Goal: Transaction & Acquisition: Subscribe to service/newsletter

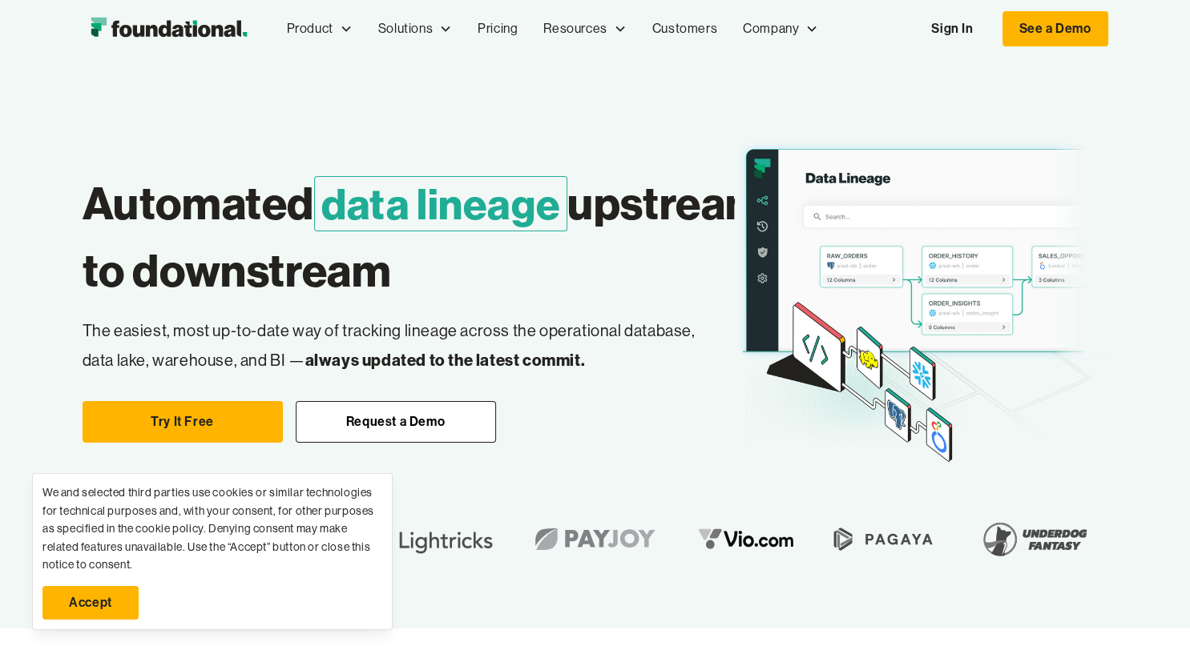
click at [91, 614] on link "Accept" at bounding box center [90, 603] width 96 height 34
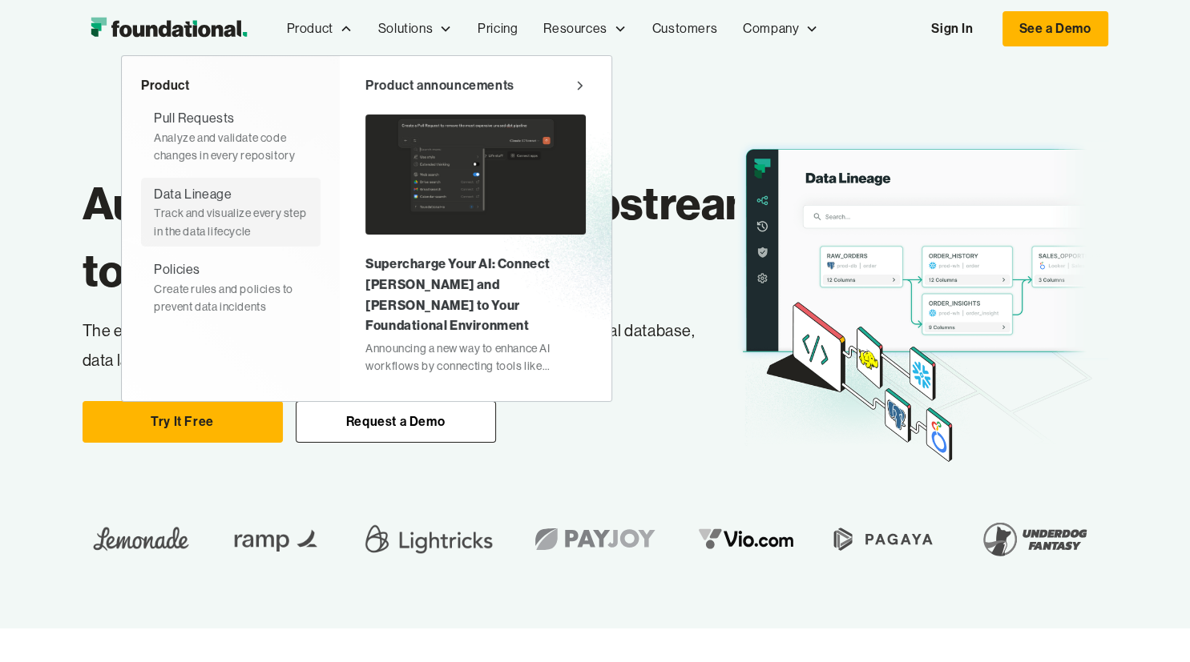
click at [218, 219] on div "Track and visualize every step in the data lifecycle" at bounding box center [231, 222] width 154 height 36
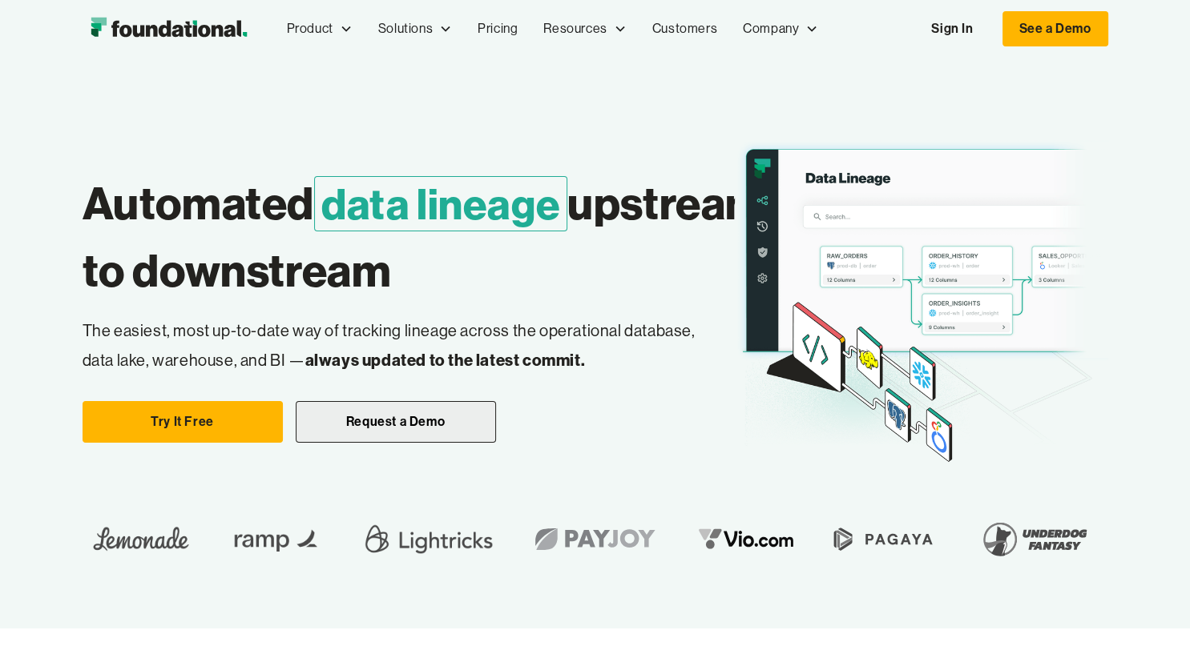
click at [356, 441] on link "Request a Demo" at bounding box center [396, 422] width 200 height 42
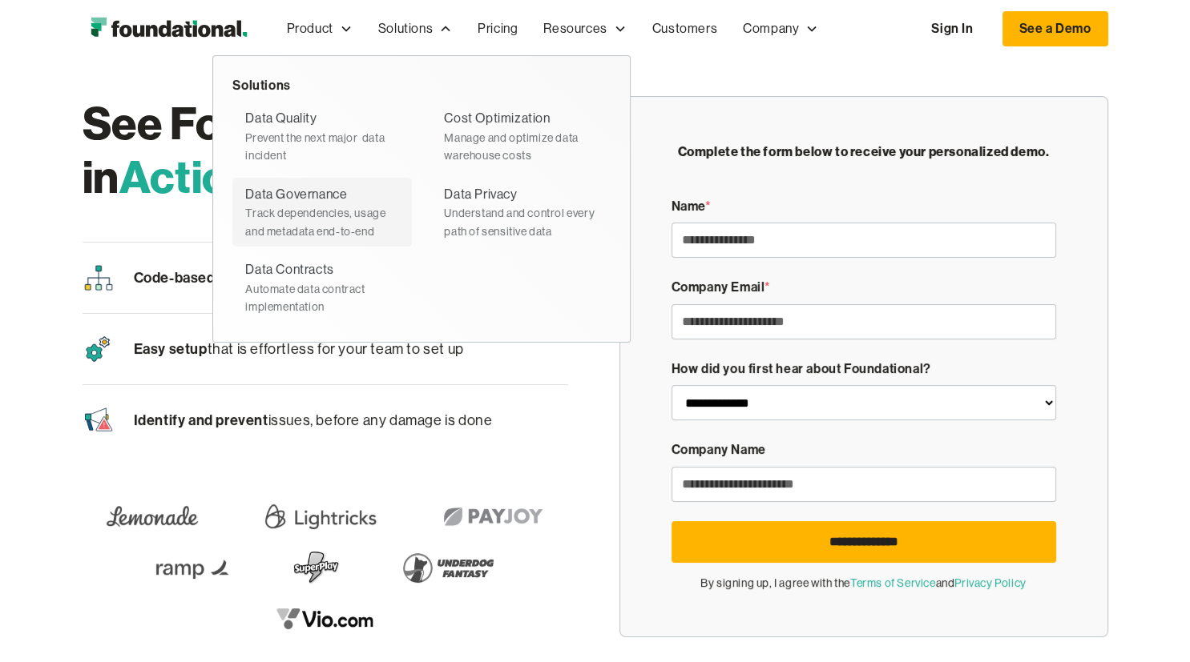
click at [335, 206] on div "Track dependencies, usage and metadata end-to-end" at bounding box center [322, 222] width 154 height 36
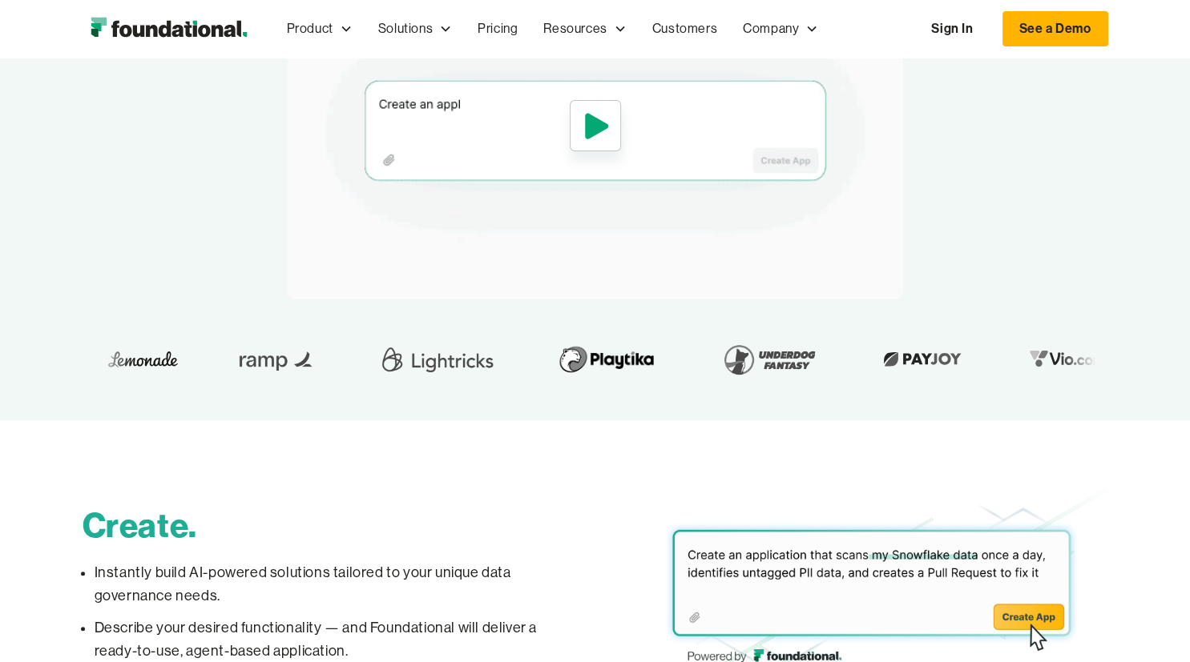
scroll to position [84, 0]
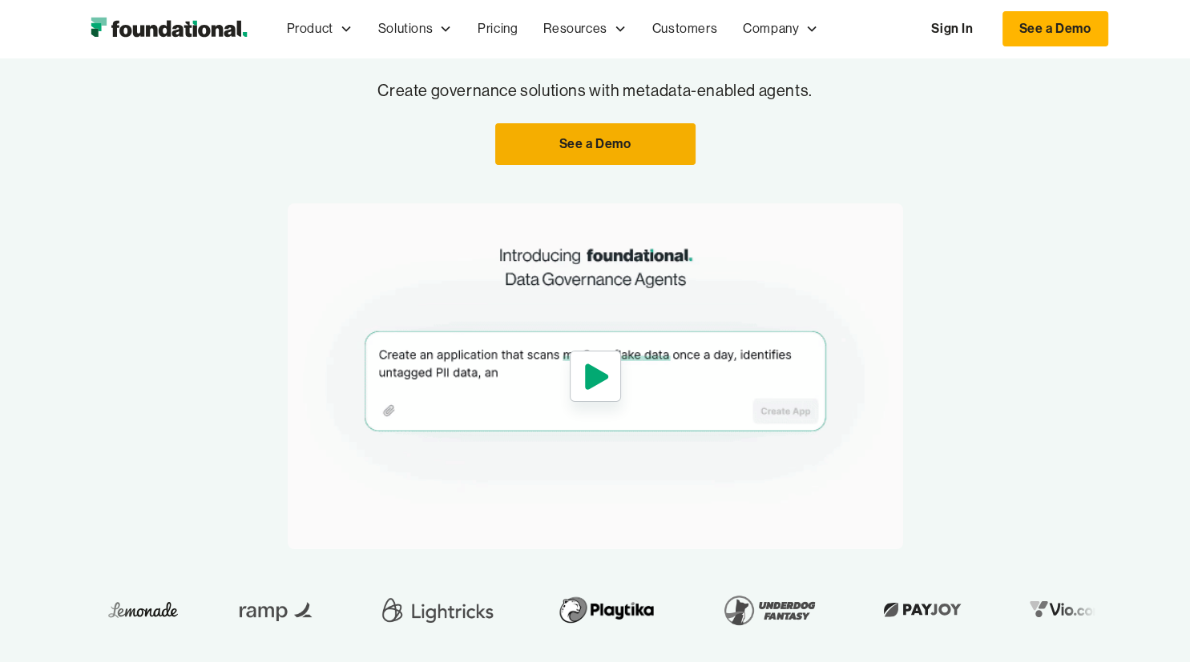
click at [607, 148] on link "See a Demo" at bounding box center [595, 144] width 200 height 42
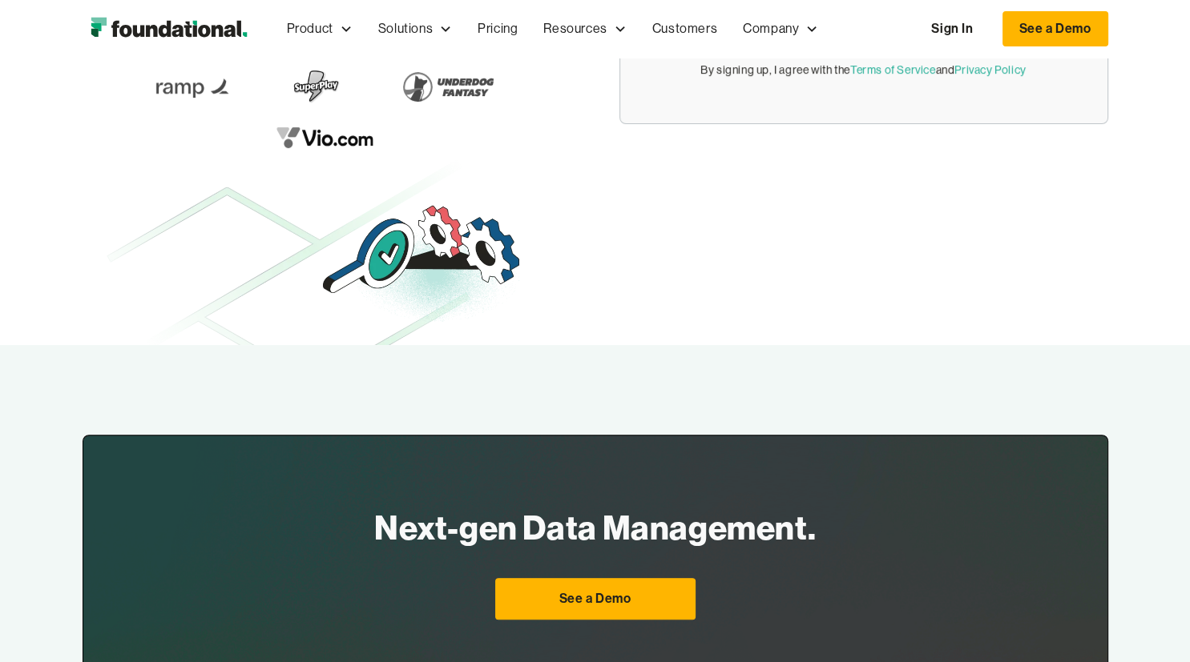
scroll to position [930, 0]
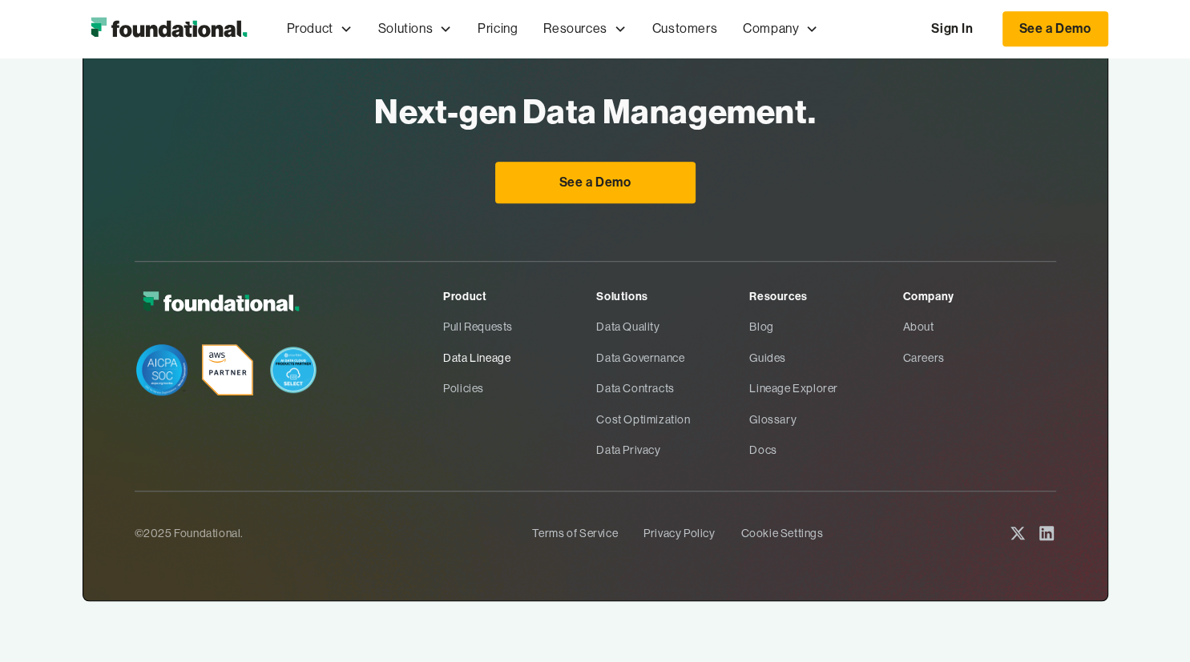
click at [477, 354] on link "Data Lineage" at bounding box center [519, 358] width 153 height 30
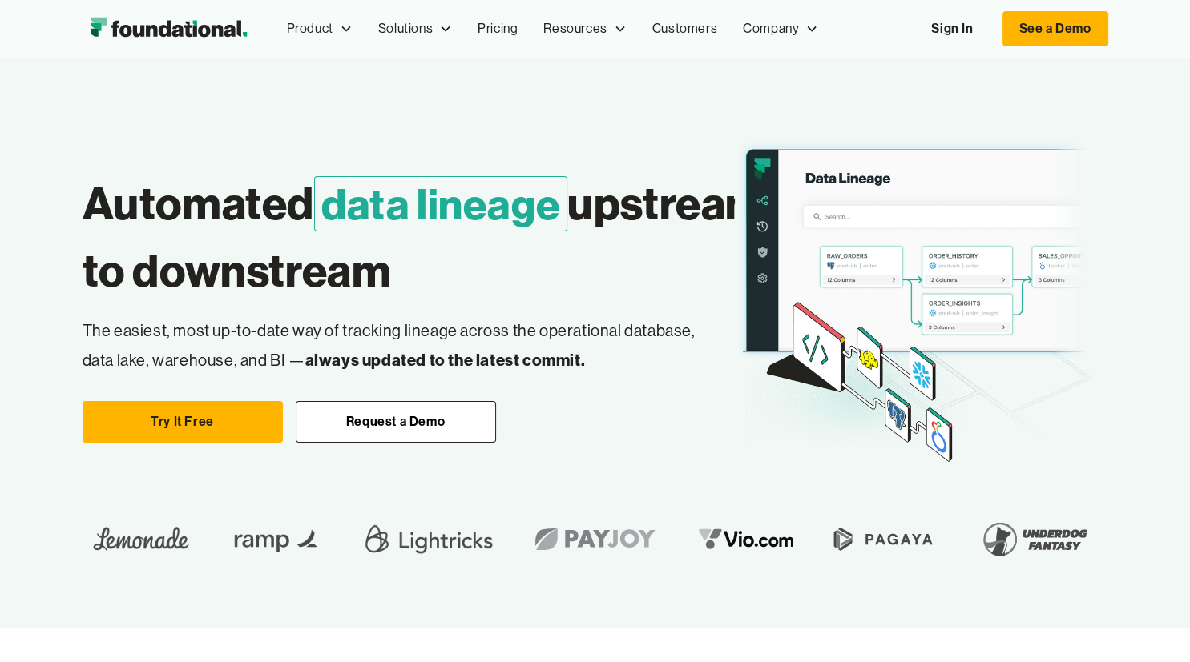
scroll to position [84, 0]
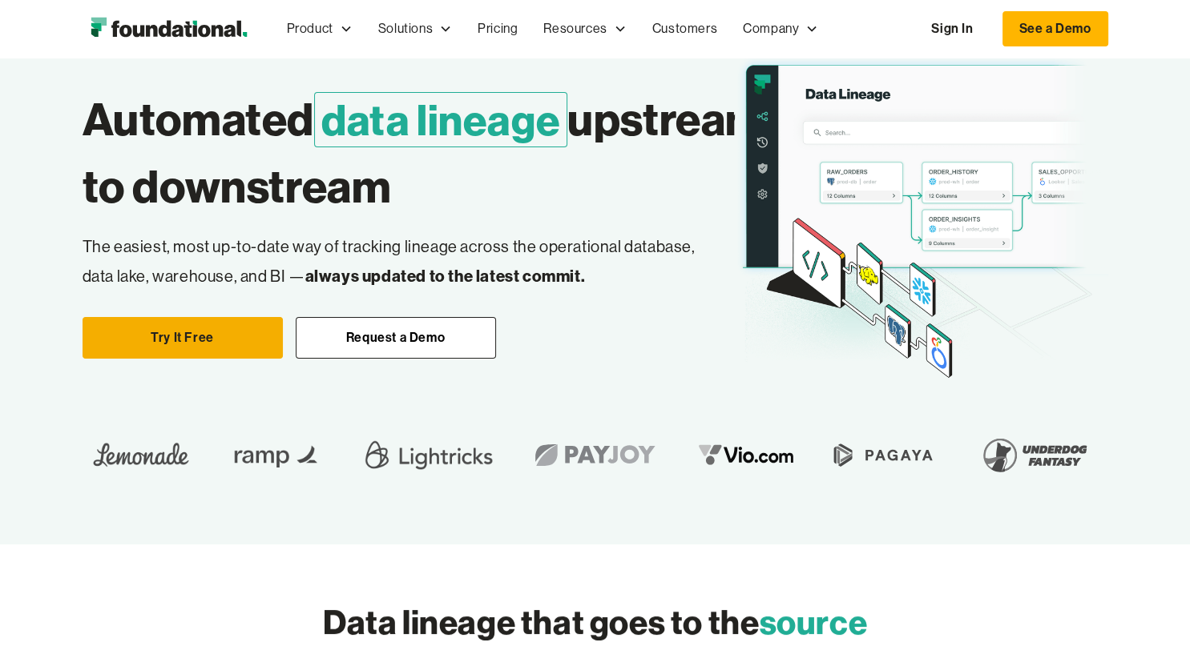
click at [252, 356] on link "Try It Free" at bounding box center [183, 338] width 200 height 42
